Goal: Information Seeking & Learning: Learn about a topic

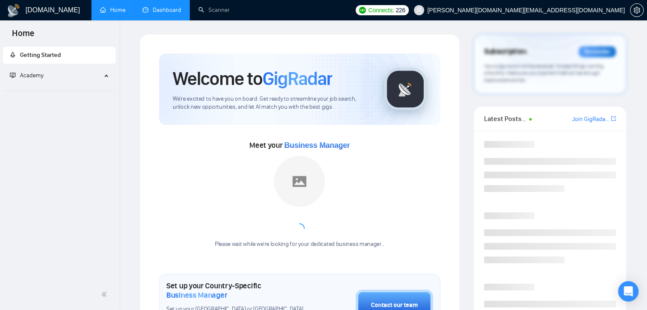
click at [161, 11] on link "Dashboard" at bounding box center [161, 9] width 39 height 7
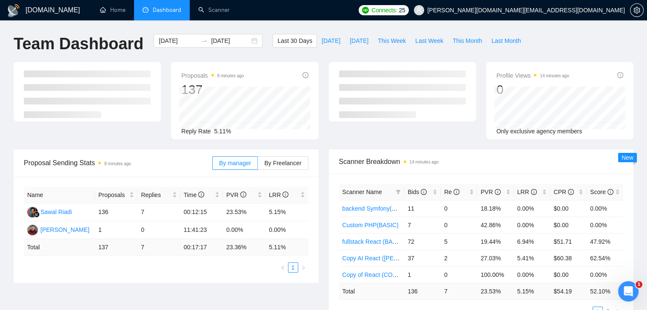
click at [162, 135] on div at bounding box center [87, 100] width 157 height 77
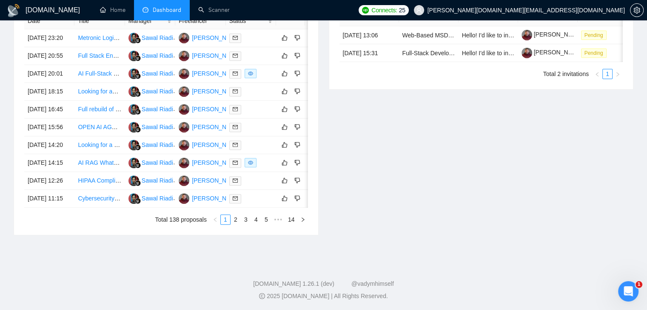
scroll to position [357, 0]
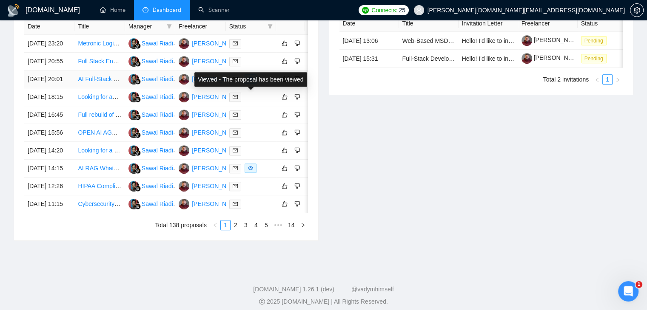
click at [250, 82] on icon "eye" at bounding box center [250, 79] width 5 height 5
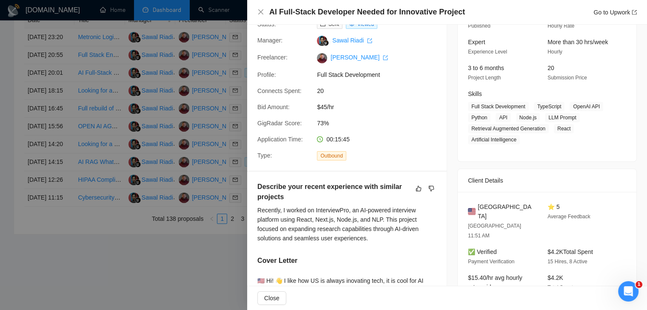
scroll to position [72, 0]
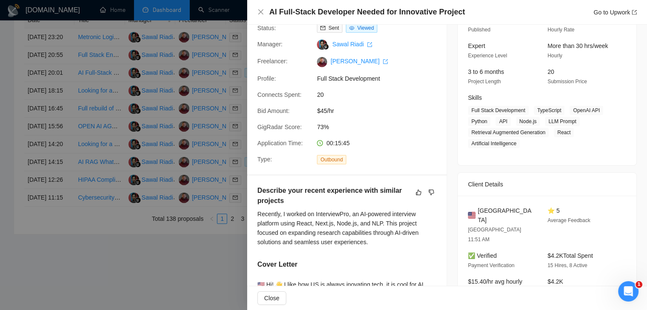
click at [205, 264] on div at bounding box center [323, 155] width 647 height 310
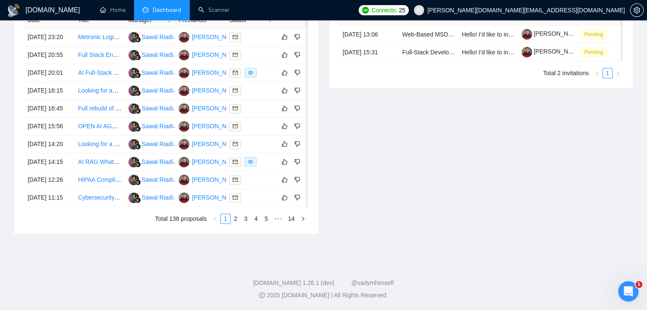
scroll to position [0, 14]
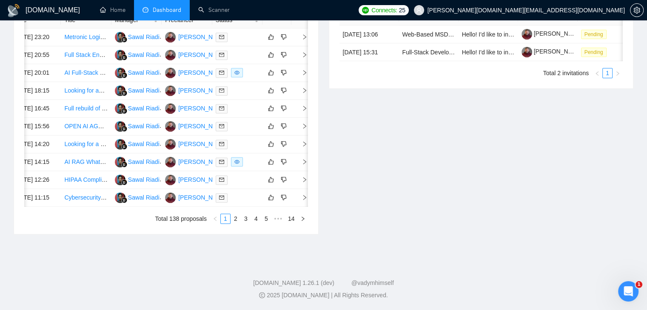
click at [389, 186] on div "Invitations 15 minutes ago Date Title Invitation Letter Freelancer Status [DATE…" at bounding box center [481, 104] width 315 height 261
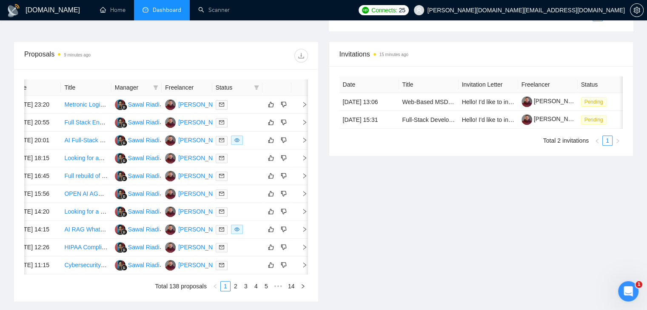
scroll to position [313, 0]
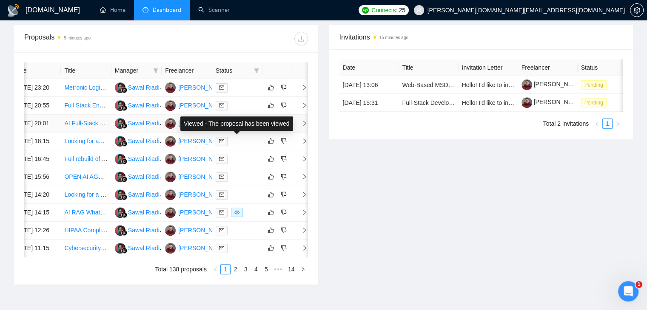
click at [235, 125] on icon "eye" at bounding box center [236, 124] width 5 height 4
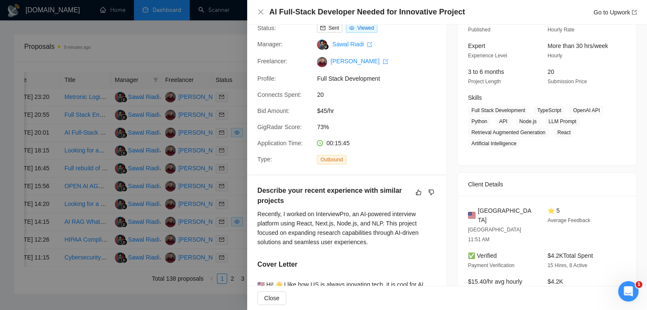
click at [419, 155] on div "Type: Outbound" at bounding box center [343, 160] width 179 height 10
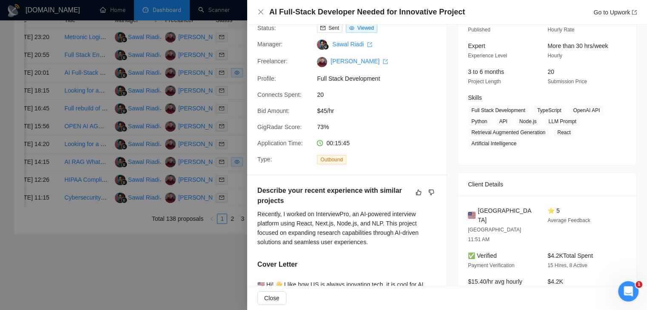
click at [458, 177] on div "Client Details" at bounding box center [547, 184] width 179 height 23
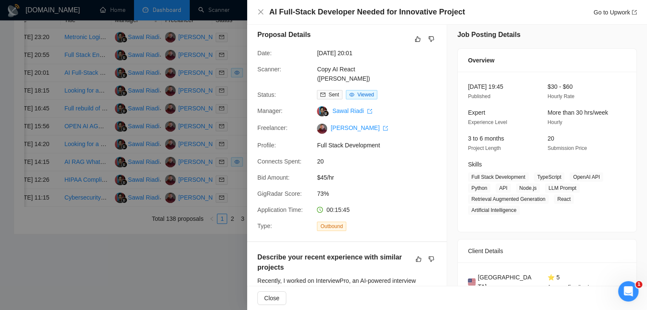
scroll to position [0, 0]
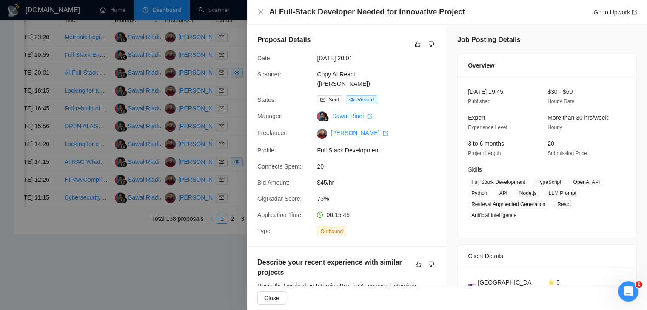
click at [182, 265] on div at bounding box center [323, 155] width 647 height 310
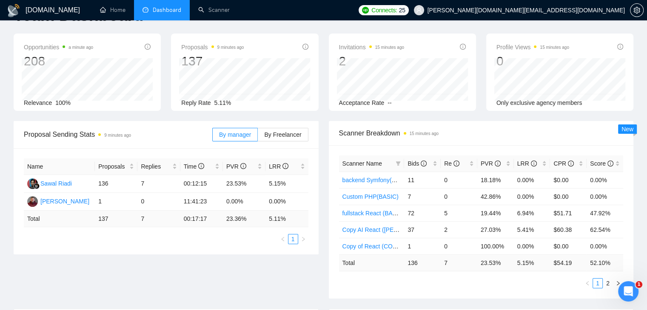
scroll to position [34, 0]
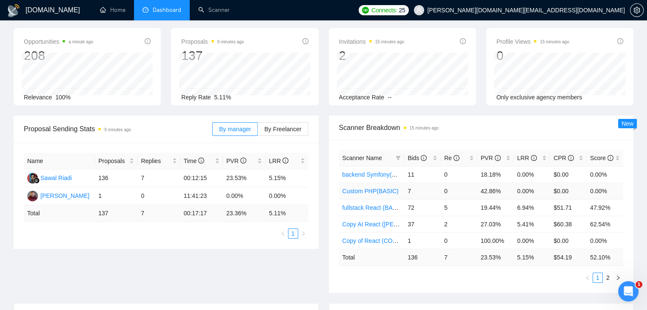
click at [371, 191] on link "Custom PHP(BASIC)" at bounding box center [370, 191] width 56 height 7
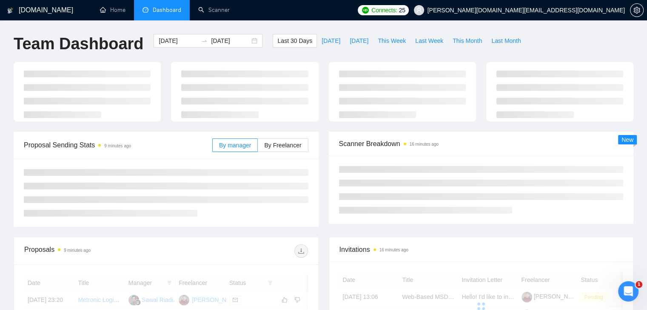
scroll to position [34, 0]
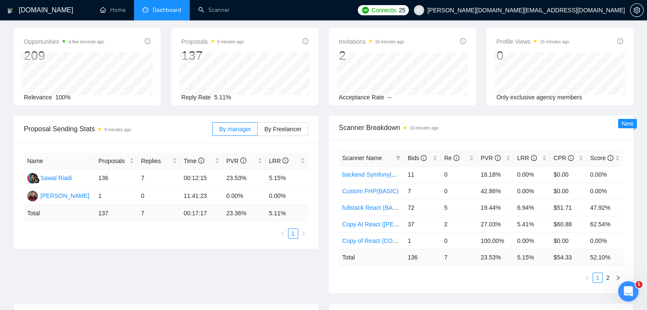
click at [330, 184] on div "Scanner Name Bids Re PVR LRR CPR Score backend Symfony(BASIC) 11 0 18.18% 0.00%…" at bounding box center [481, 217] width 305 height 154
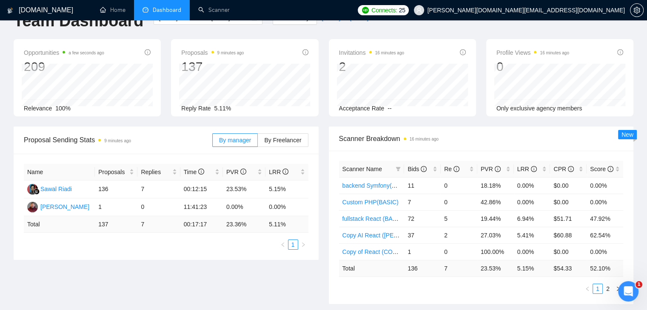
scroll to position [0, 0]
